Goal: Task Accomplishment & Management: Manage account settings

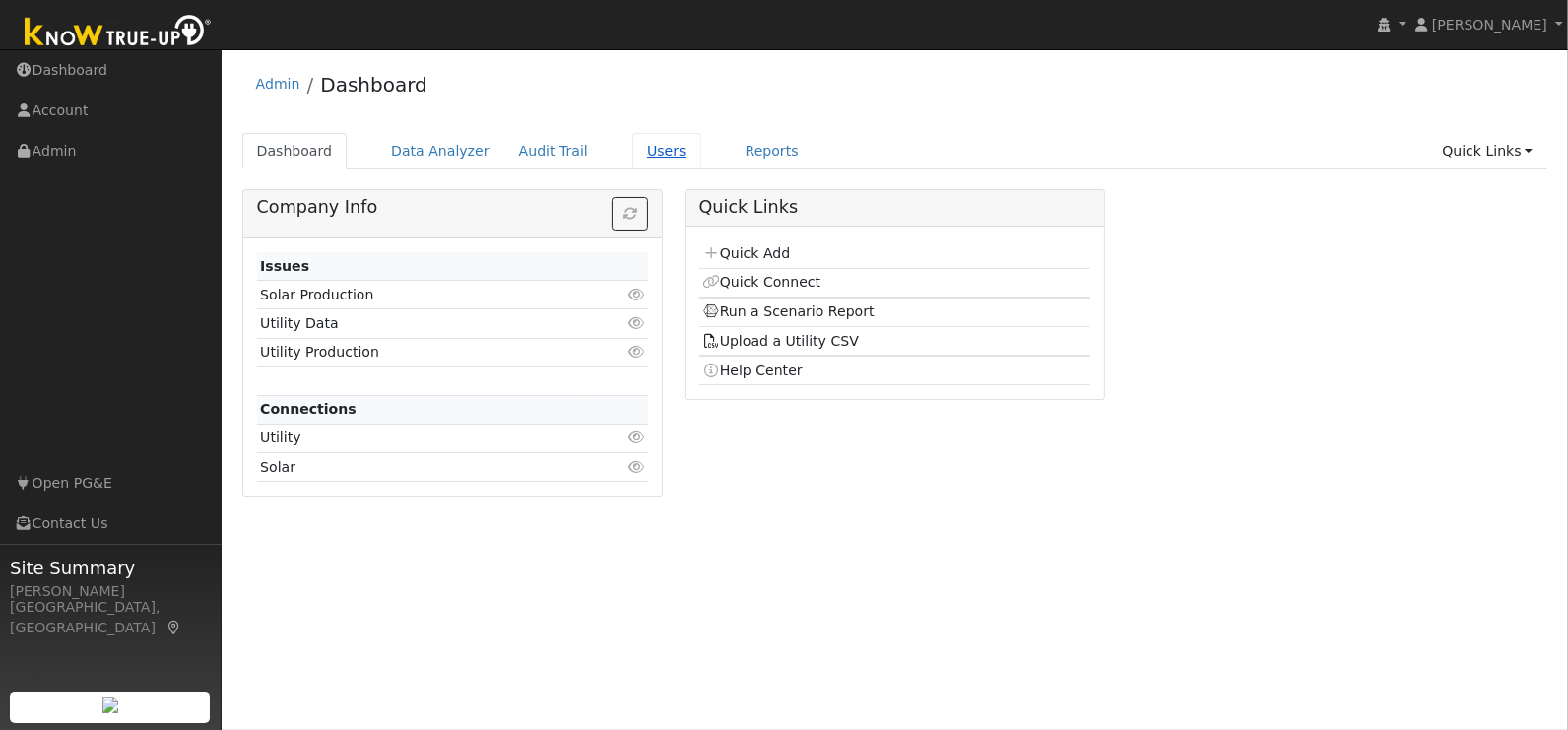
click at [646, 148] on link "Users" at bounding box center [667, 151] width 69 height 37
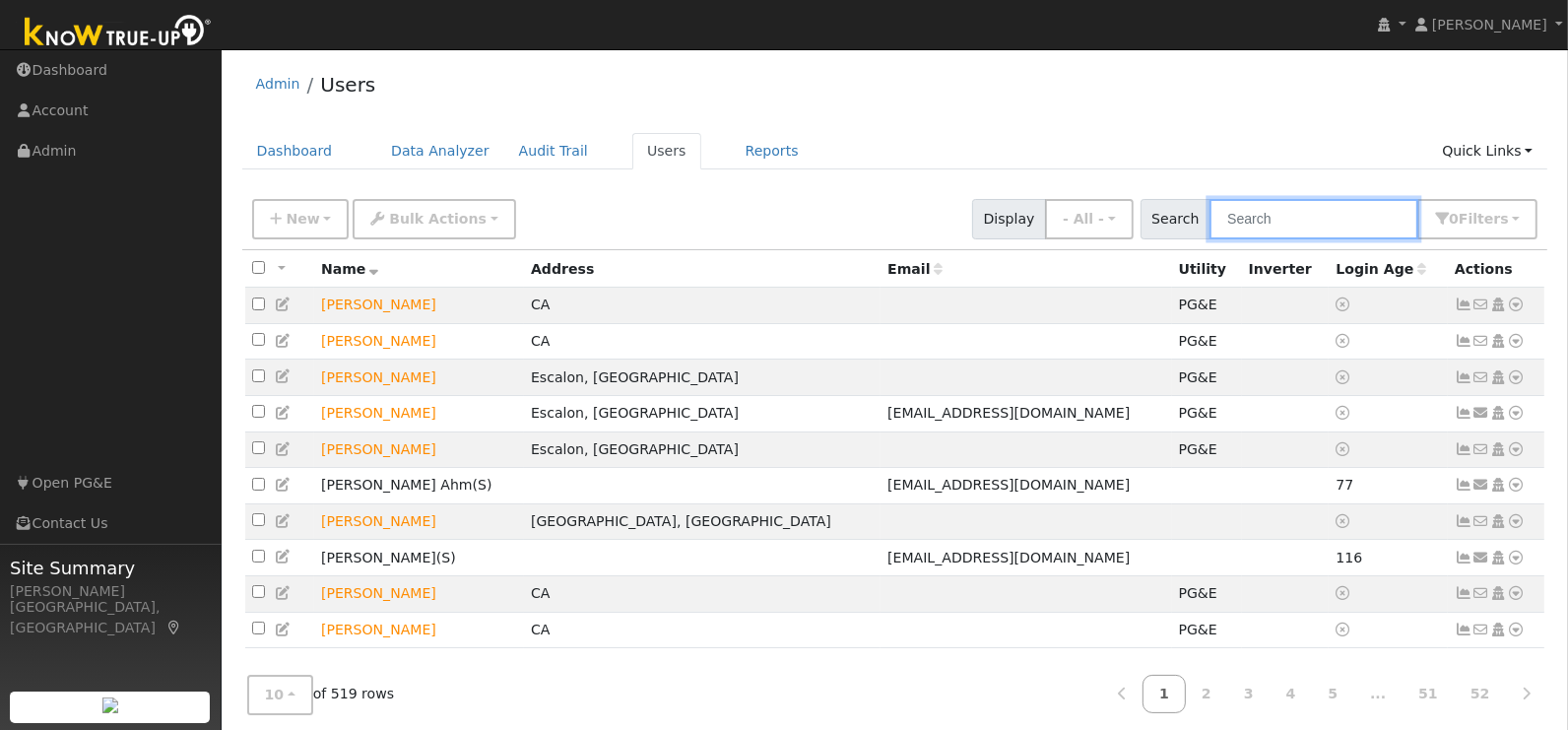
click at [1274, 226] on input "text" at bounding box center [1314, 219] width 209 height 41
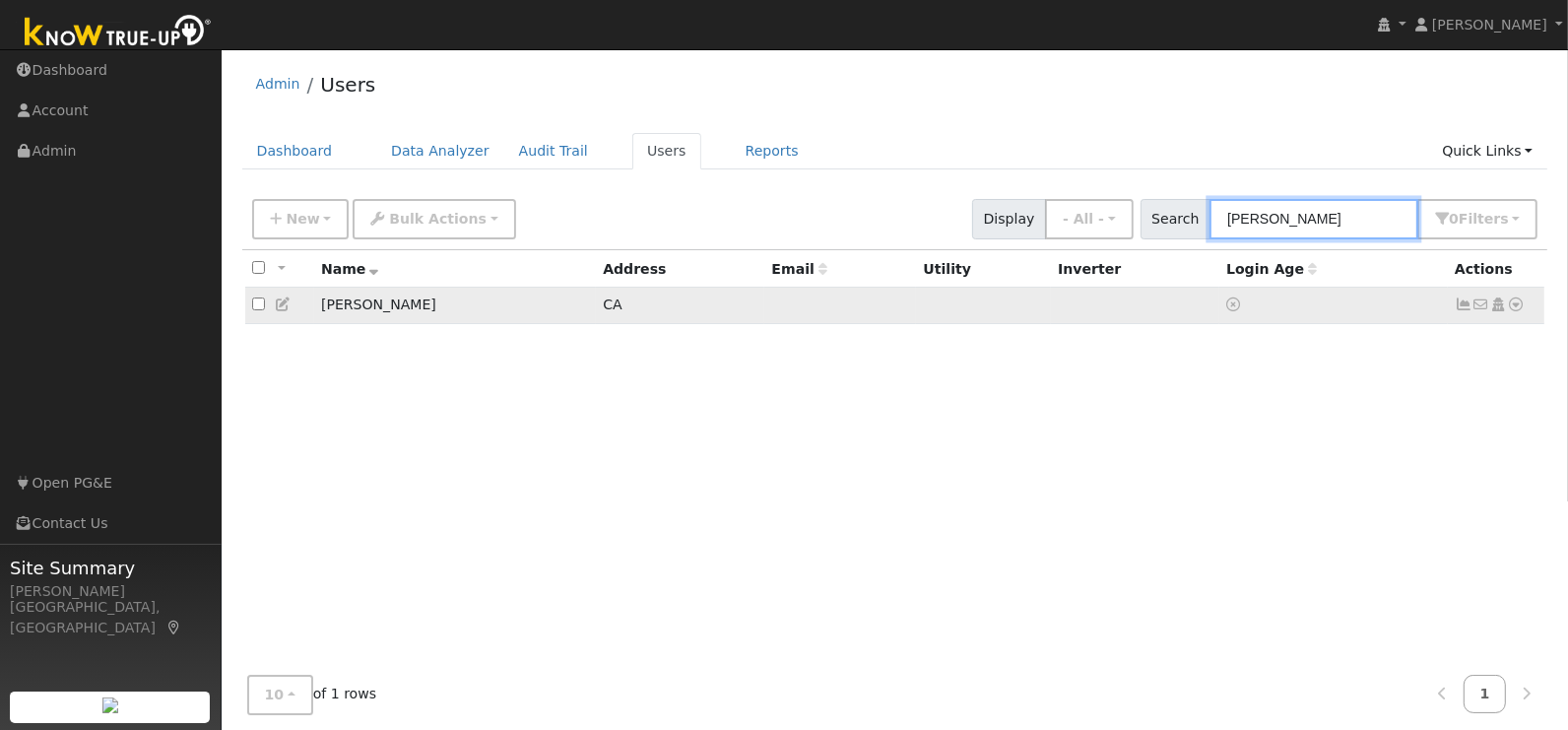
type input "[PERSON_NAME]"
click at [355, 304] on td "[PERSON_NAME]" at bounding box center [455, 305] width 282 height 37
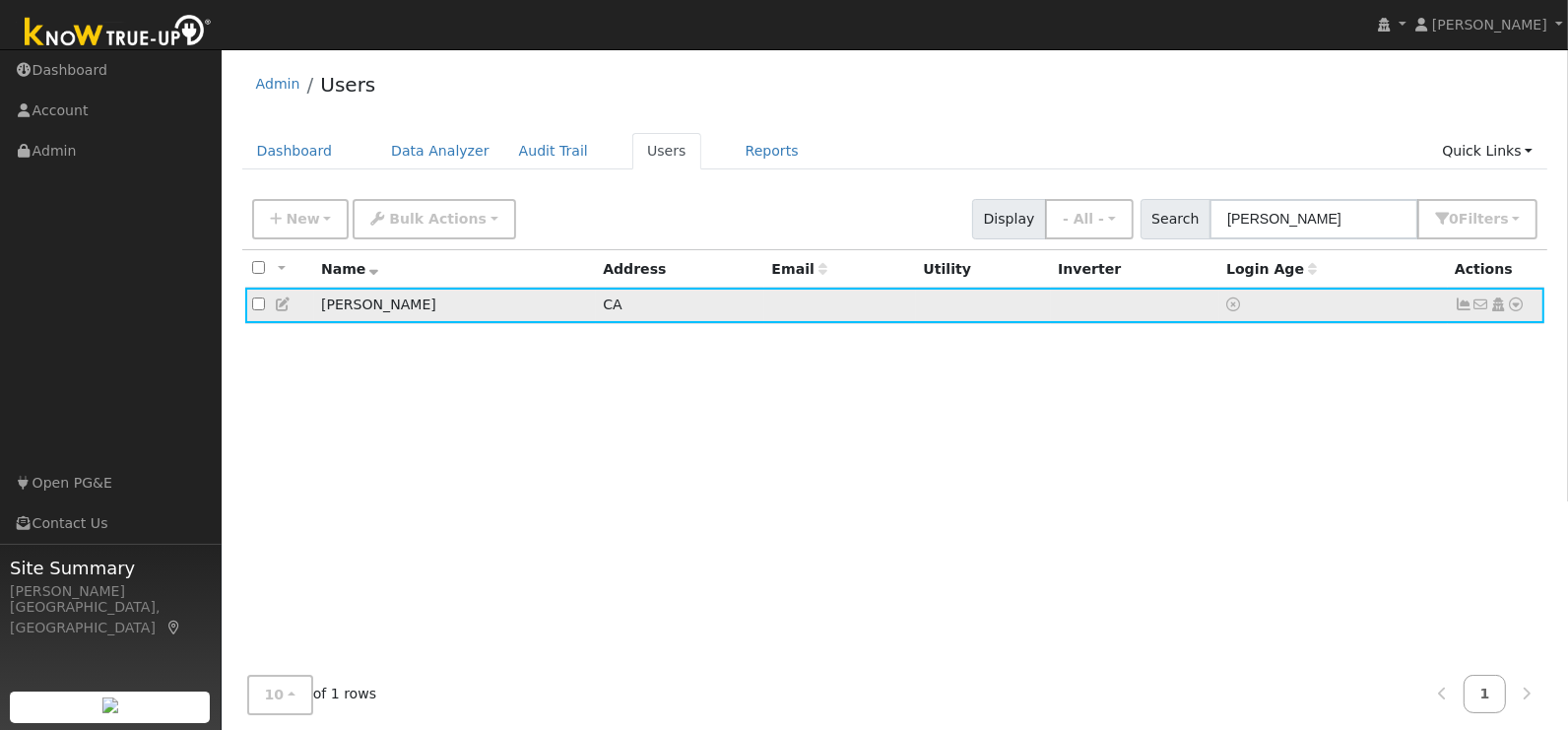
click at [1517, 307] on icon at bounding box center [1517, 304] width 18 height 14
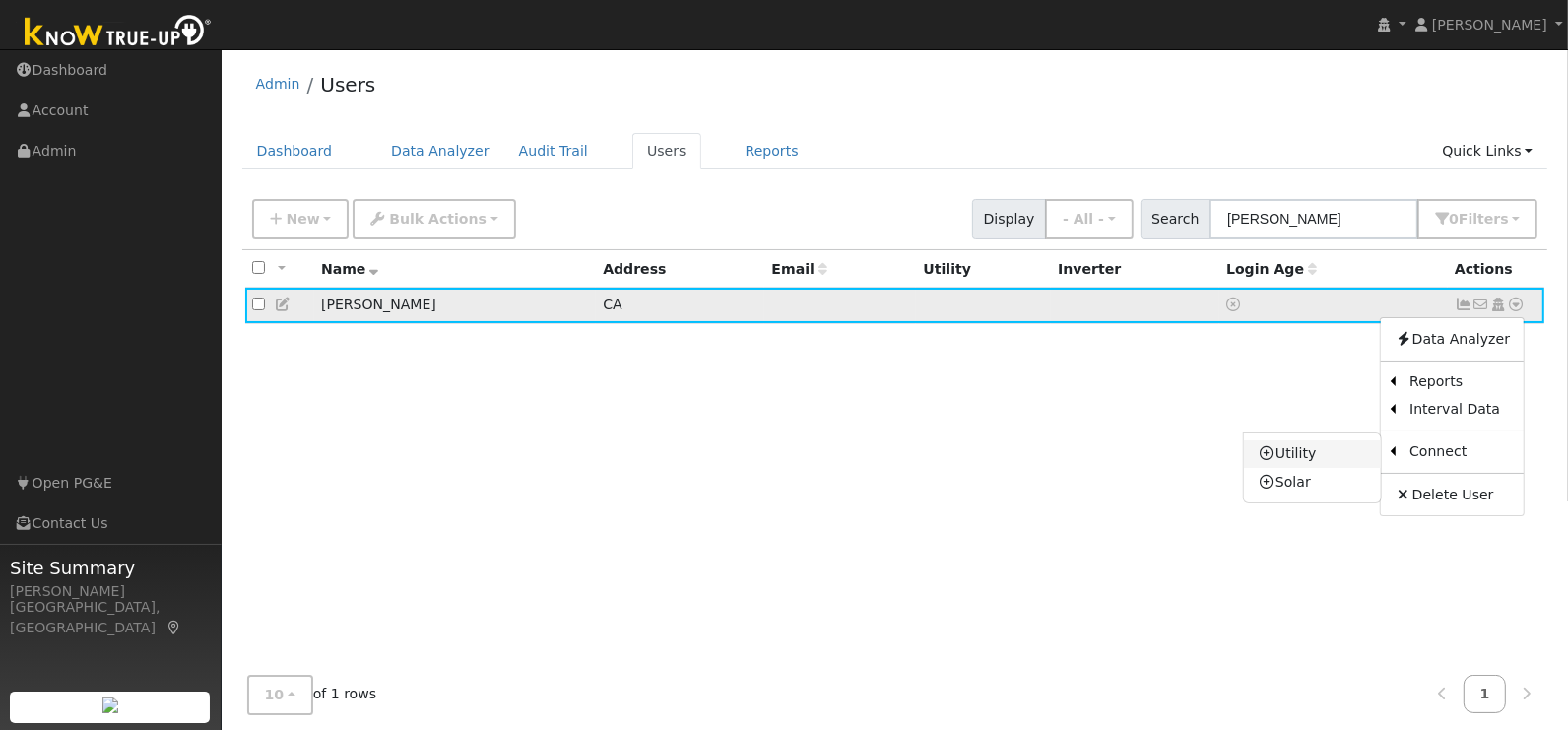
click at [1329, 448] on link "Utility" at bounding box center [1313, 454] width 137 height 28
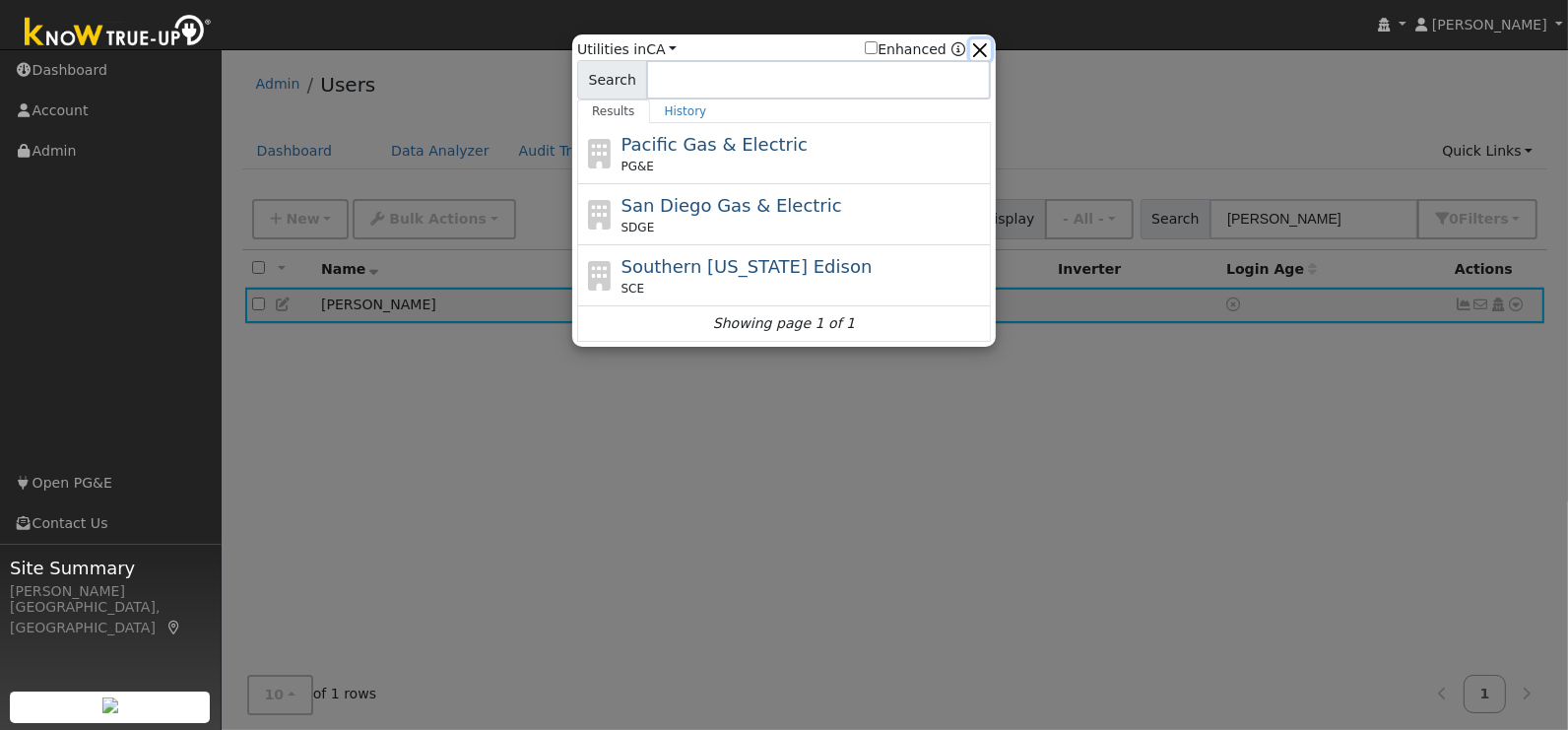
click at [988, 52] on button "button" at bounding box center [980, 50] width 21 height 21
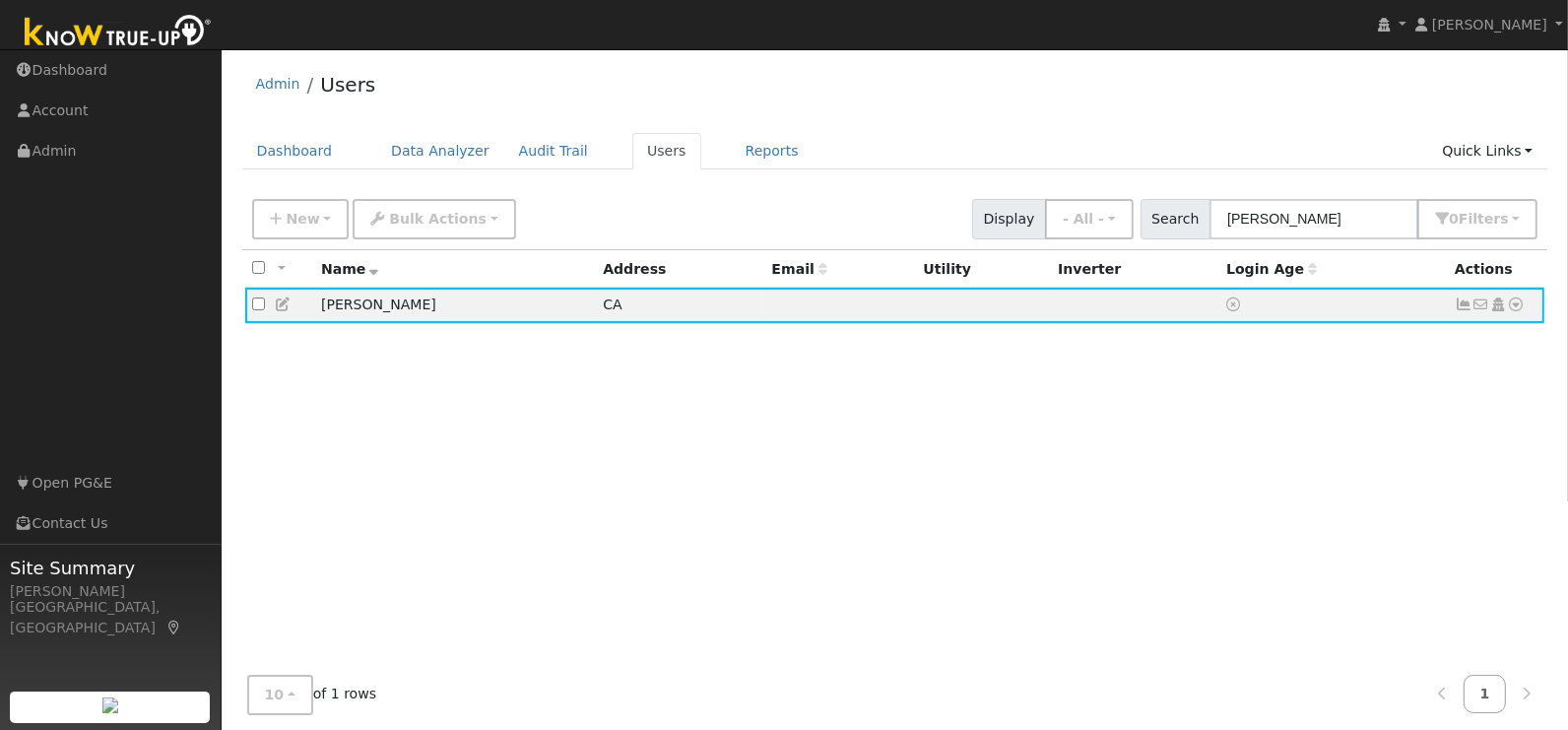
click at [882, 150] on ul "Dashboard Data Analyzer Audit Trail Users Reports Quick Links Quick Add Quick C…" at bounding box center [895, 151] width 1306 height 37
